Goal: Task Accomplishment & Management: Manage account settings

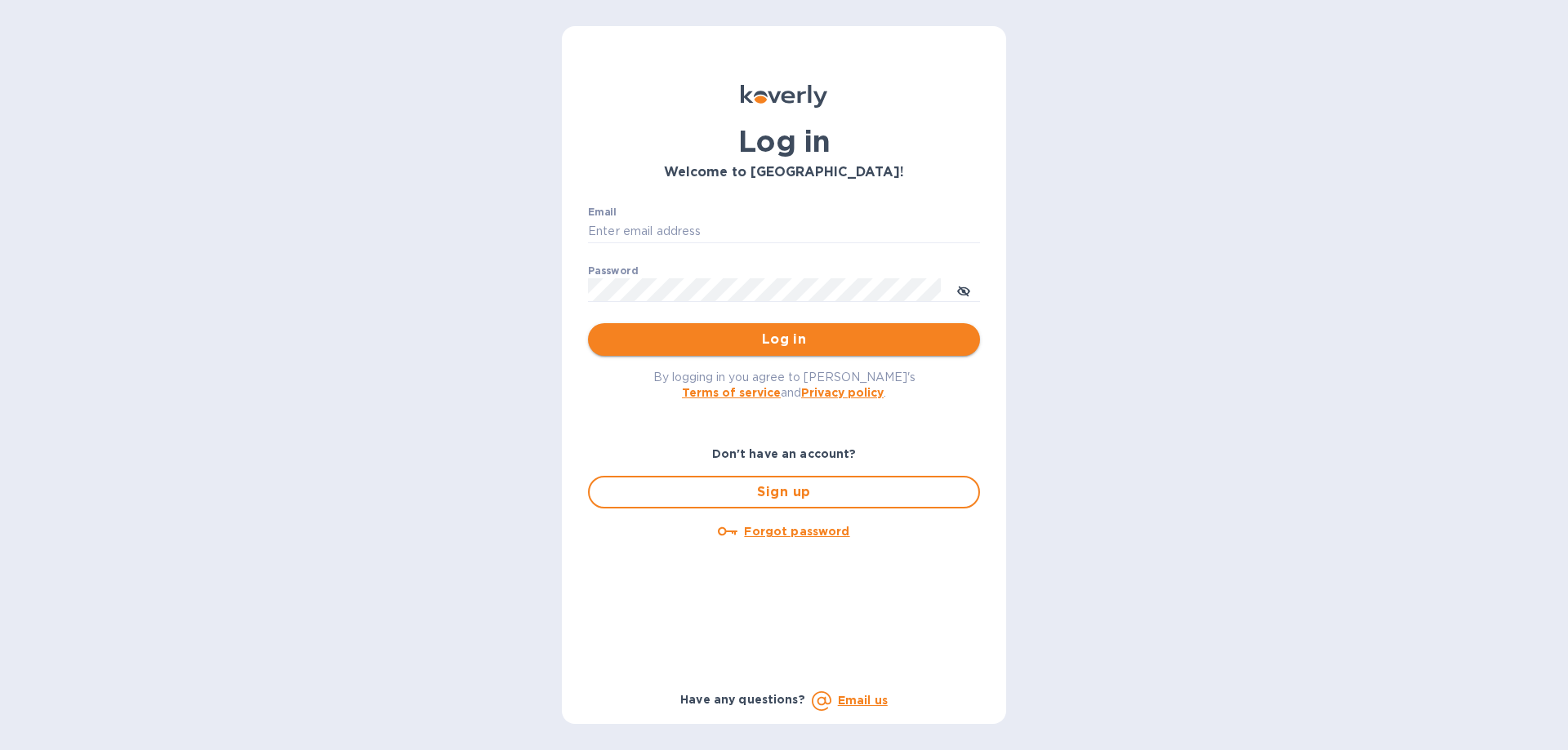
type input "[EMAIL_ADDRESS][DOMAIN_NAME]"
click at [782, 347] on span "Log in" at bounding box center [784, 340] width 366 height 20
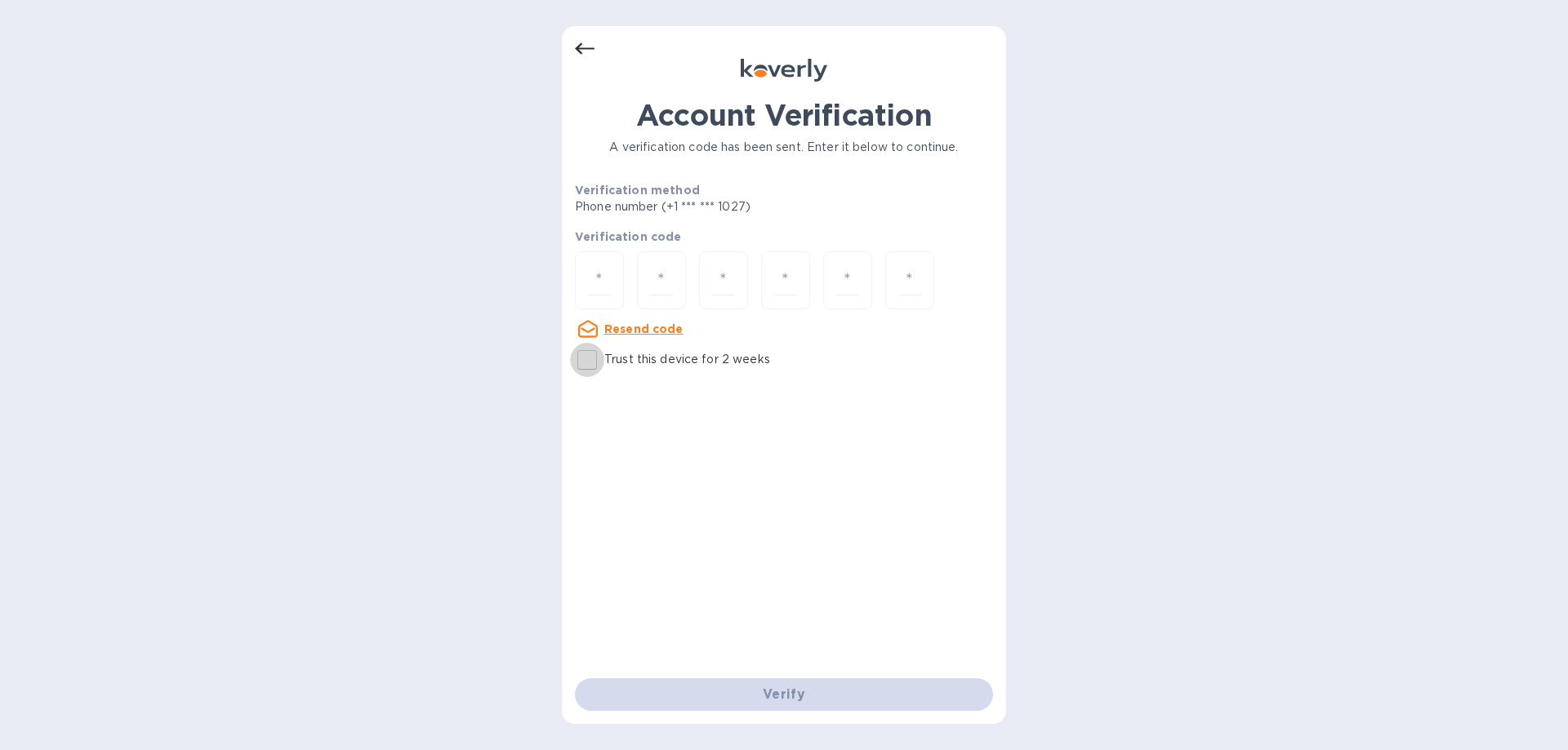
click at [584, 365] on input "Trust this device for 2 weeks" at bounding box center [587, 360] width 34 height 34
checkbox input "true"
click at [608, 281] on input "number" at bounding box center [599, 281] width 21 height 31
type input "9"
type input "5"
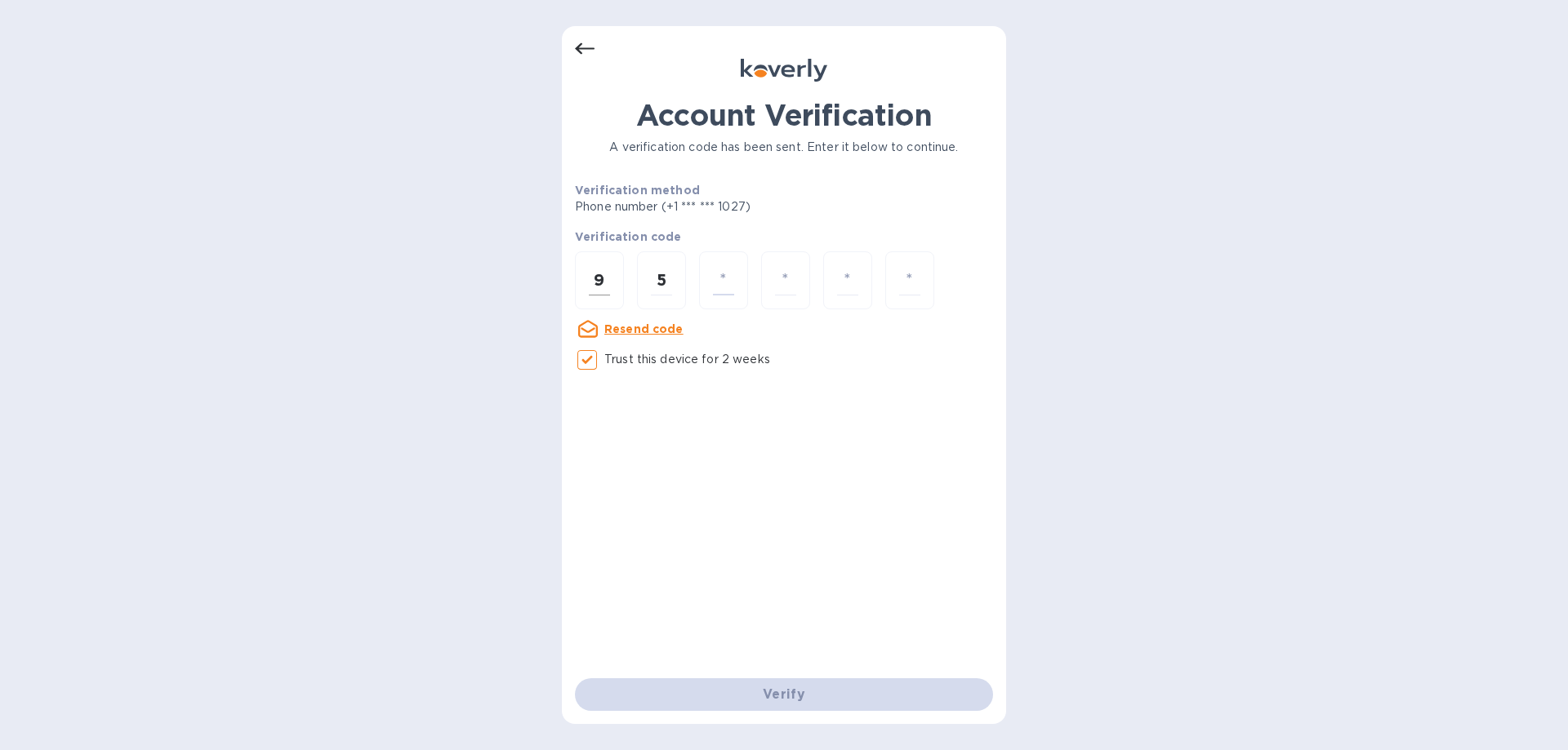
type input "0"
type input "7"
type input "6"
type input "0"
